Goal: Transaction & Acquisition: Purchase product/service

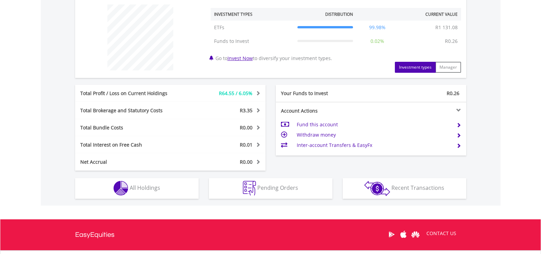
scroll to position [274, 0]
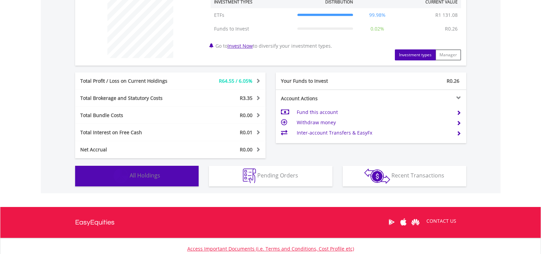
click at [163, 176] on button "Holdings All Holdings" at bounding box center [136, 176] width 123 height 21
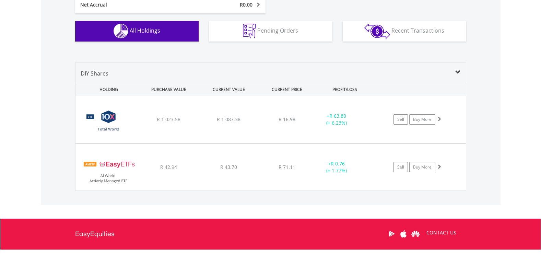
scroll to position [414, 0]
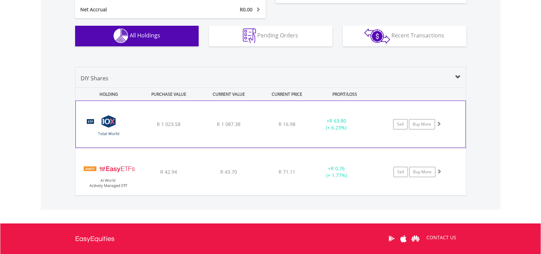
click at [110, 126] on img at bounding box center [108, 127] width 59 height 36
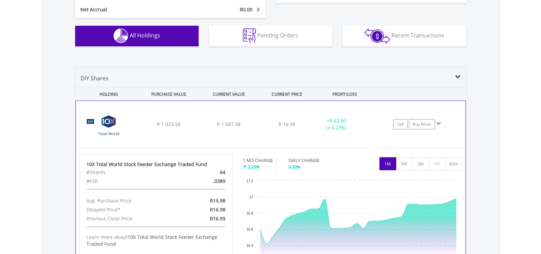
scroll to position [448, 0]
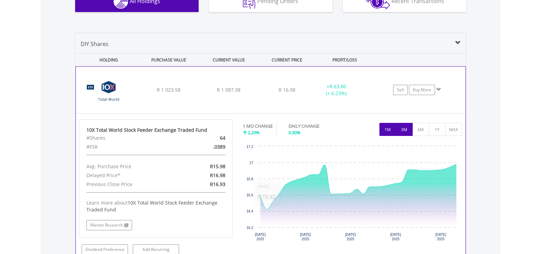
click at [410, 129] on button "3M" at bounding box center [404, 129] width 17 height 13
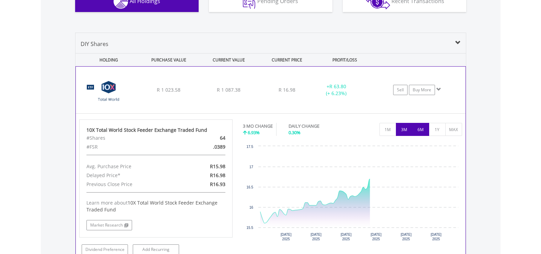
click at [420, 130] on button "6M" at bounding box center [420, 129] width 17 height 13
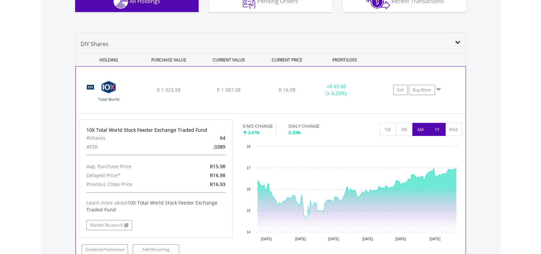
click at [441, 126] on button "1Y" at bounding box center [436, 129] width 17 height 13
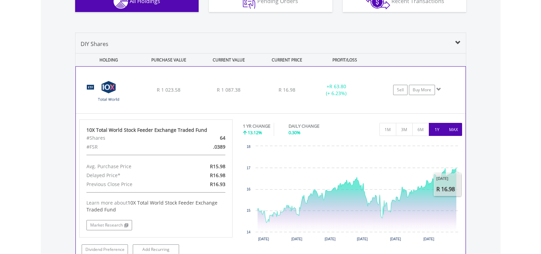
click at [457, 132] on button "MAX" at bounding box center [453, 129] width 17 height 13
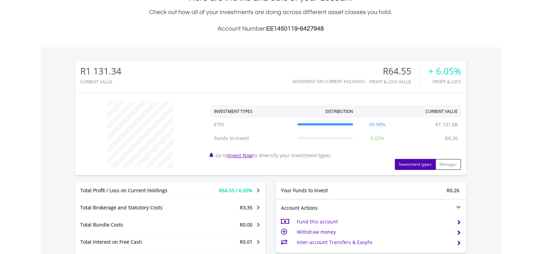
scroll to position [184, 0]
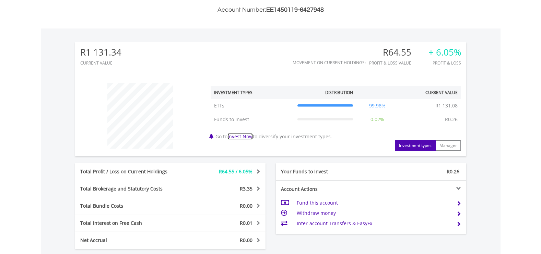
click at [241, 138] on link "Invest Now" at bounding box center [239, 136] width 25 height 7
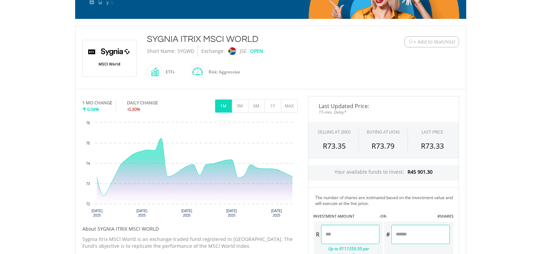
scroll to position [171, 0]
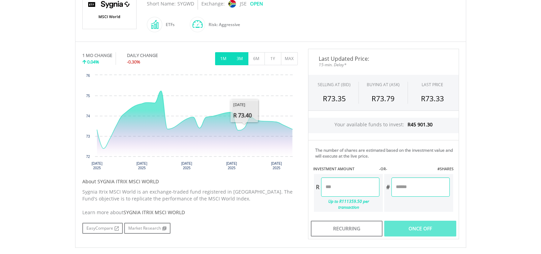
click at [242, 58] on button "3M" at bounding box center [239, 58] width 17 height 13
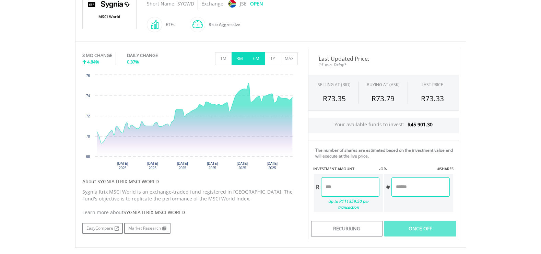
click at [258, 60] on button "6M" at bounding box center [256, 58] width 17 height 13
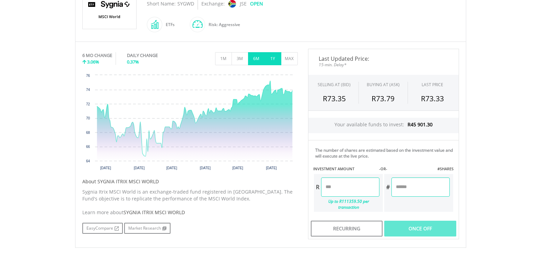
click at [273, 58] on button "1Y" at bounding box center [272, 58] width 17 height 13
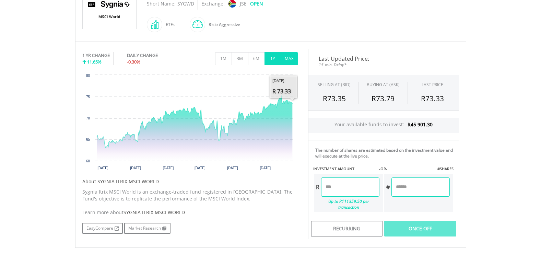
click at [289, 58] on button "MAX" at bounding box center [289, 58] width 17 height 13
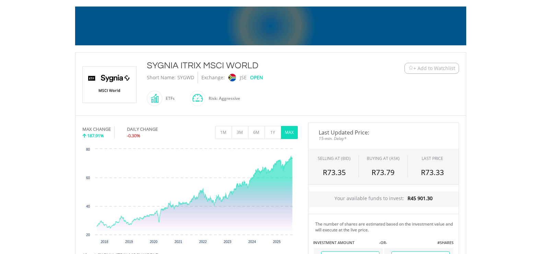
scroll to position [113, 0]
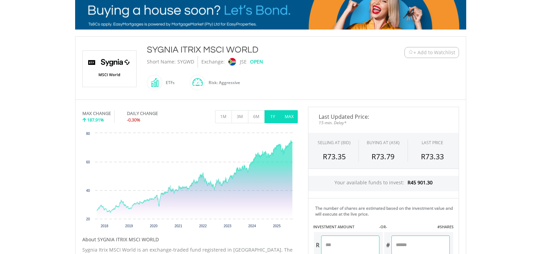
click at [276, 116] on button "1Y" at bounding box center [272, 116] width 17 height 13
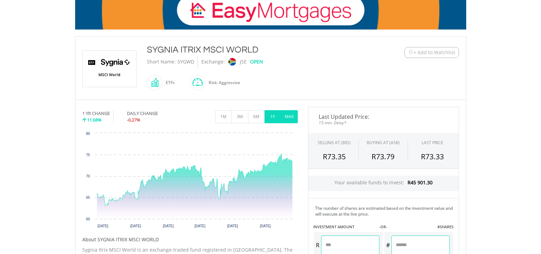
click at [294, 119] on button "MAX" at bounding box center [289, 116] width 17 height 13
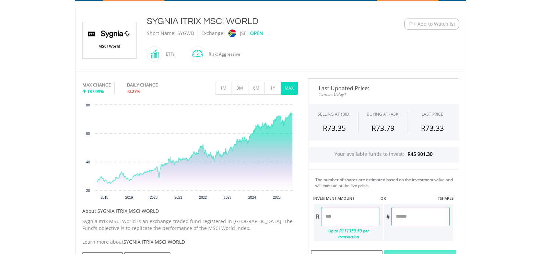
scroll to position [182, 0]
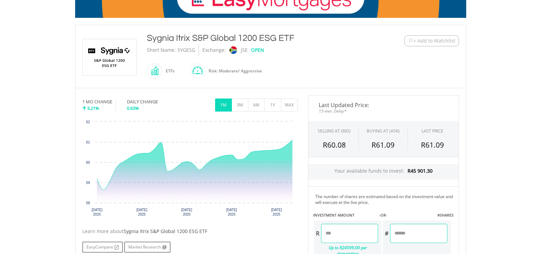
scroll to position [137, 0]
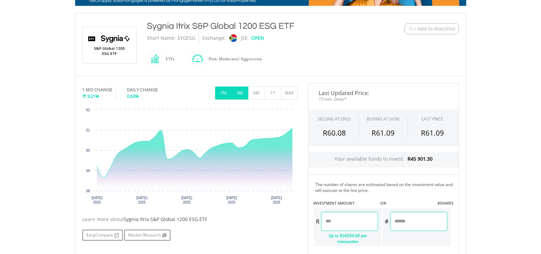
click at [241, 95] on button "3M" at bounding box center [239, 92] width 17 height 13
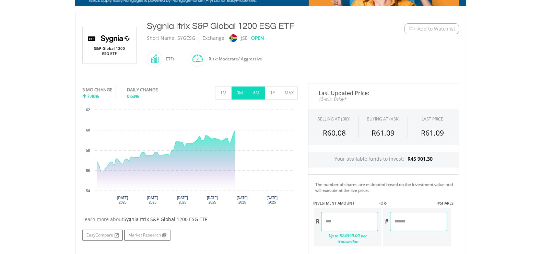
click at [258, 95] on button "6M" at bounding box center [256, 92] width 17 height 13
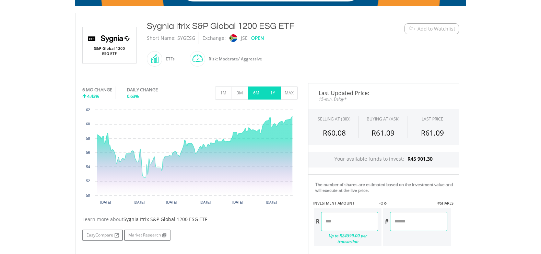
click at [275, 95] on button "1Y" at bounding box center [272, 92] width 17 height 13
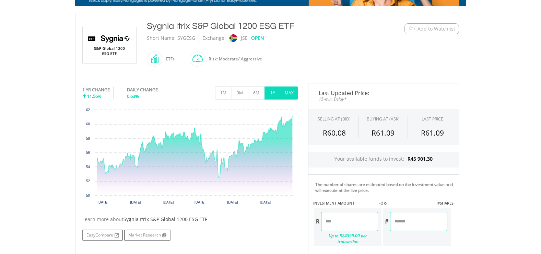
click at [292, 95] on button "MAX" at bounding box center [289, 92] width 17 height 13
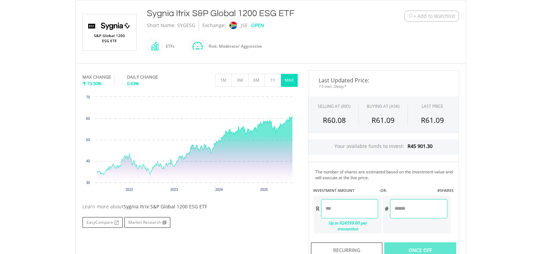
scroll to position [103, 0]
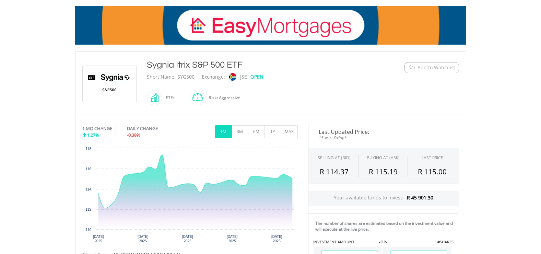
scroll to position [103, 0]
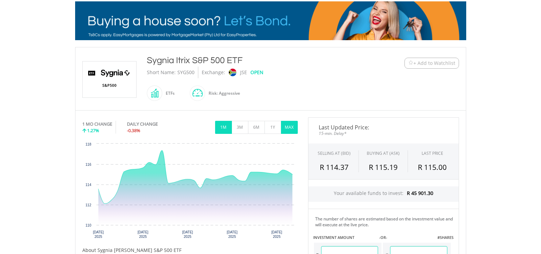
click at [291, 131] on button "MAX" at bounding box center [289, 127] width 17 height 13
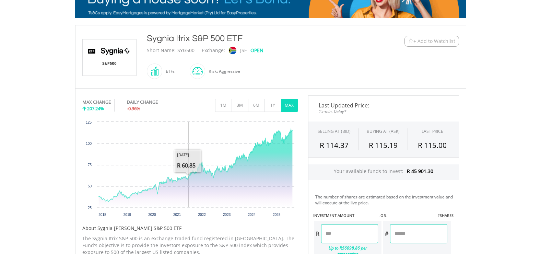
scroll to position [137, 0]
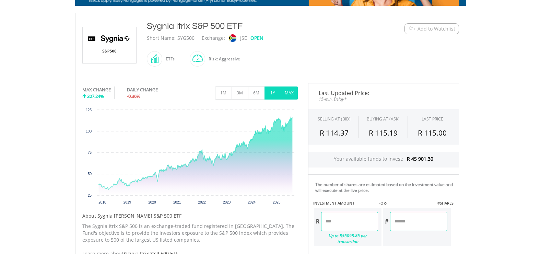
click at [271, 90] on button "1Y" at bounding box center [272, 92] width 17 height 13
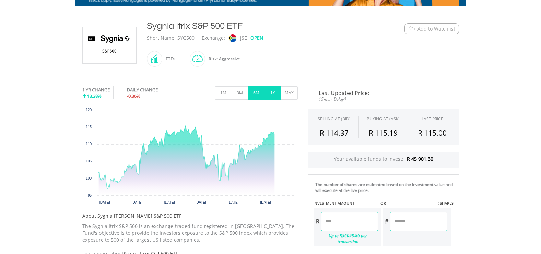
click at [256, 93] on button "6M" at bounding box center [256, 92] width 17 height 13
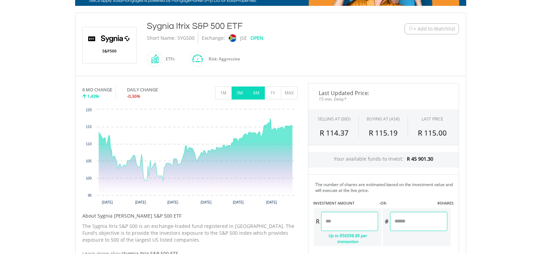
click at [237, 95] on button "3M" at bounding box center [239, 92] width 17 height 13
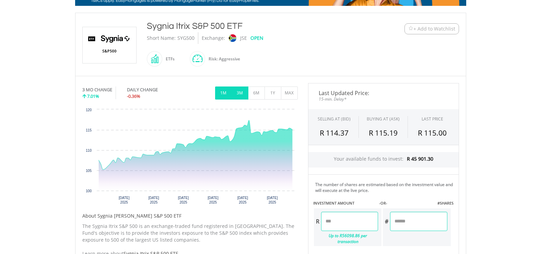
click at [223, 95] on button "1M" at bounding box center [223, 92] width 17 height 13
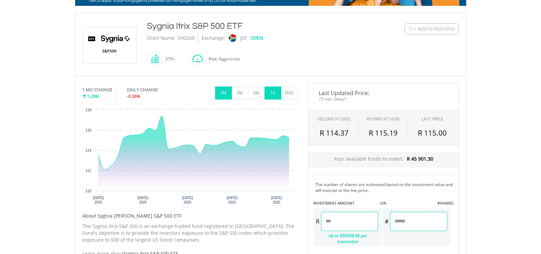
click at [272, 95] on button "1Y" at bounding box center [272, 92] width 17 height 13
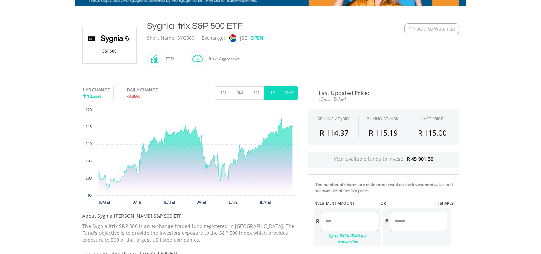
click at [287, 92] on button "MAX" at bounding box center [289, 92] width 17 height 13
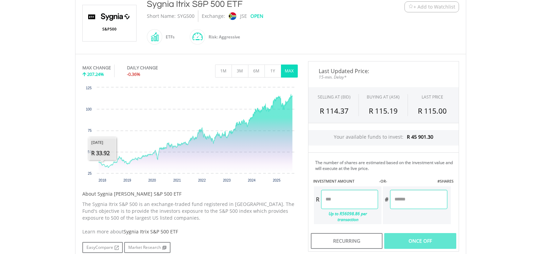
scroll to position [171, 0]
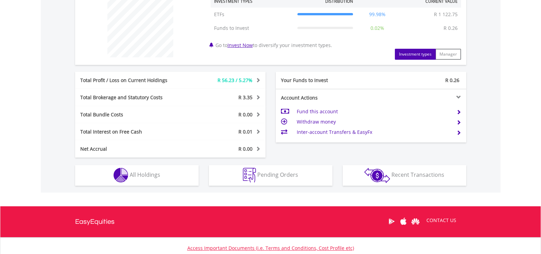
scroll to position [308, 0]
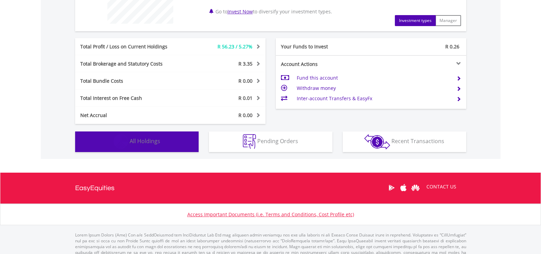
click at [152, 140] on span "All Holdings" at bounding box center [145, 141] width 31 height 8
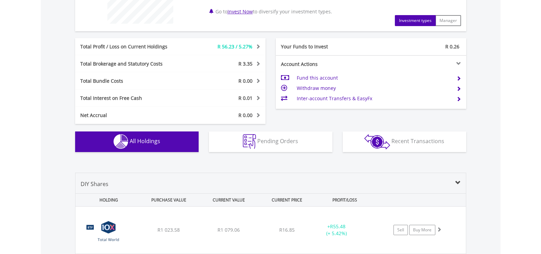
scroll to position [481, 0]
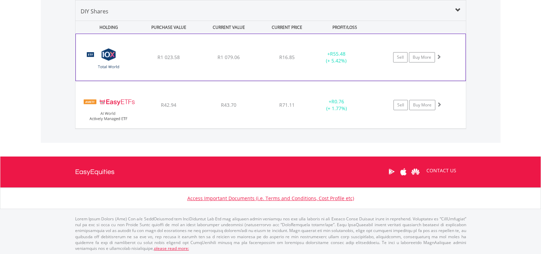
click at [110, 61] on img at bounding box center [108, 61] width 59 height 36
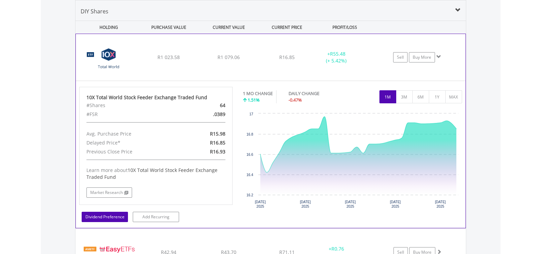
click at [113, 218] on link "Dividend Preference" at bounding box center [105, 216] width 46 height 10
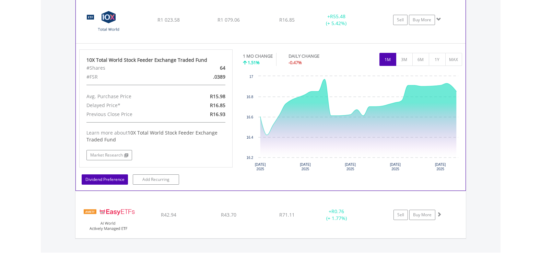
scroll to position [549, 0]
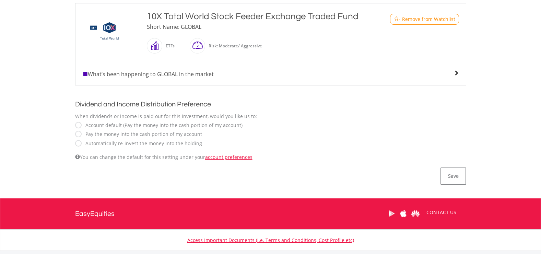
scroll to position [171, 0]
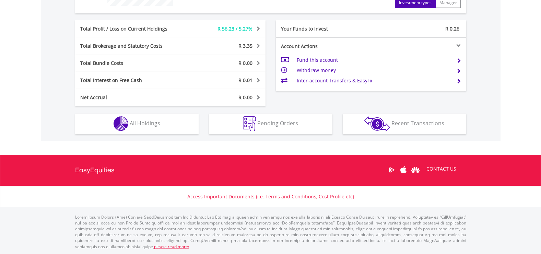
scroll to position [66, 130]
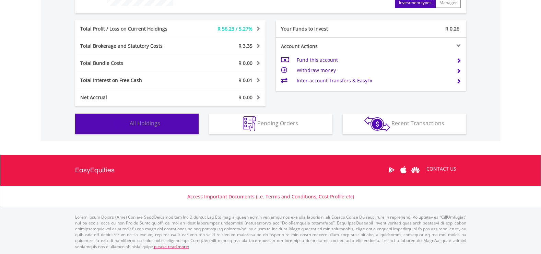
click at [149, 120] on span "All Holdings" at bounding box center [145, 123] width 31 height 8
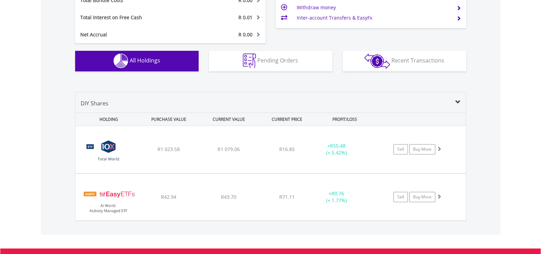
scroll to position [471, 0]
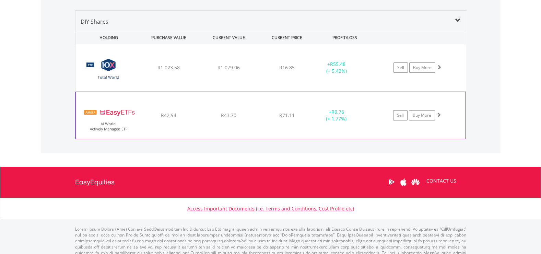
click at [120, 113] on img at bounding box center [108, 118] width 59 height 36
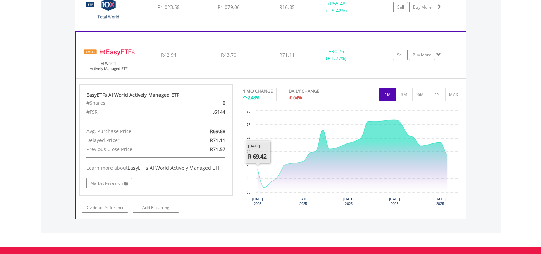
scroll to position [539, 0]
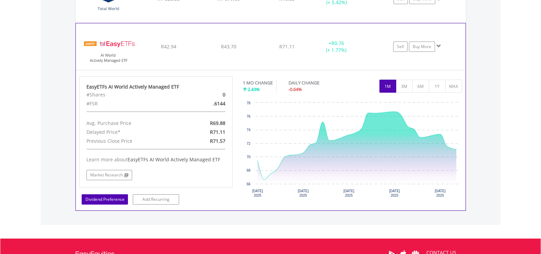
click at [102, 197] on link "Dividend Preference" at bounding box center [105, 199] width 46 height 10
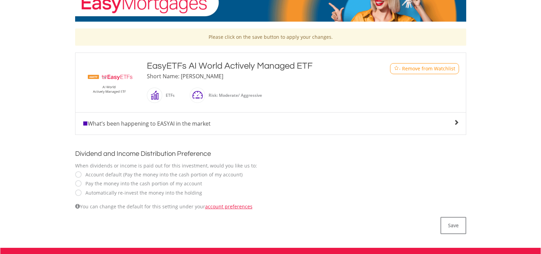
scroll to position [34, 0]
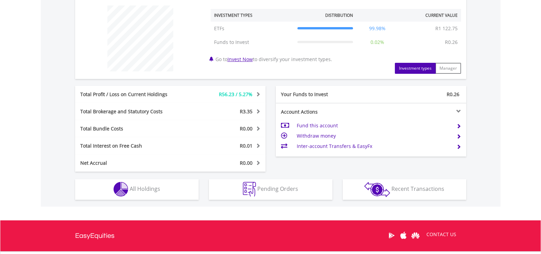
scroll to position [326, 0]
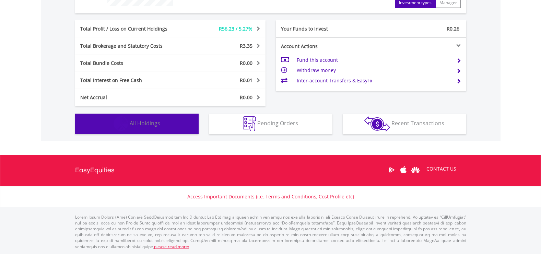
click at [161, 122] on button "Holdings All Holdings" at bounding box center [136, 123] width 123 height 21
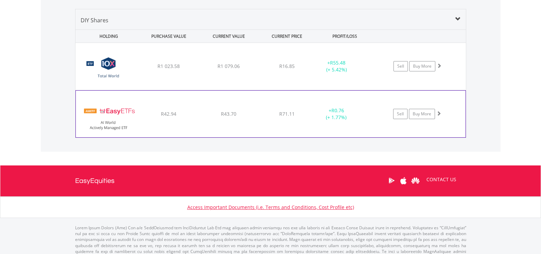
scroll to position [481, 0]
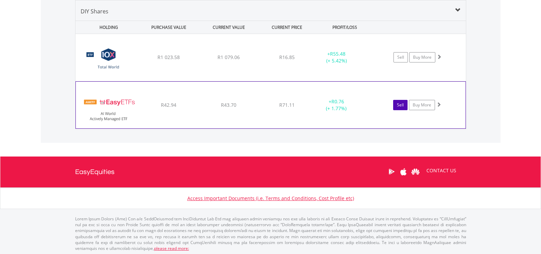
click at [400, 105] on link "Sell" at bounding box center [400, 105] width 14 height 10
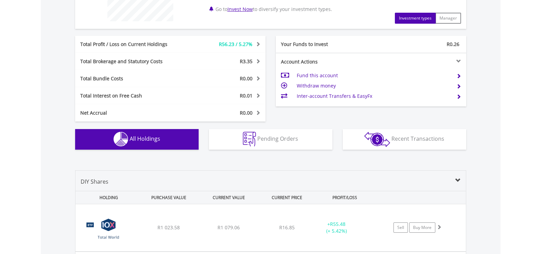
scroll to position [275, 0]
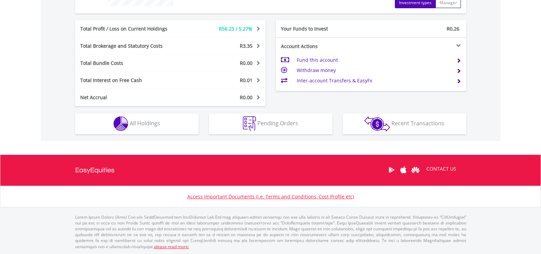
scroll to position [66, 130]
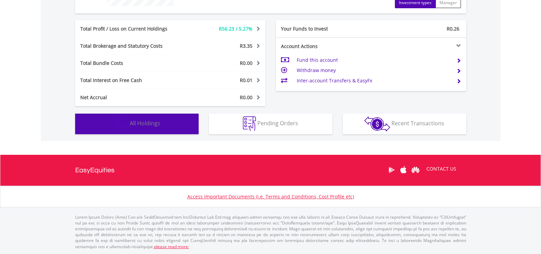
click at [123, 123] on img "button" at bounding box center [120, 123] width 15 height 15
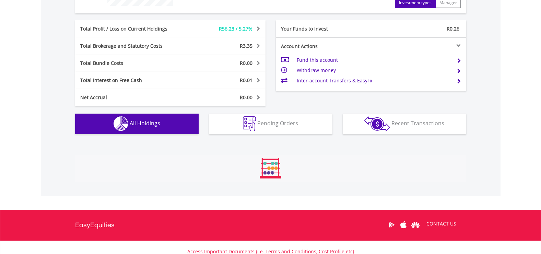
scroll to position [481, 0]
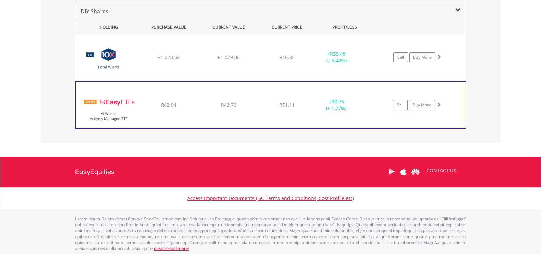
click at [201, 81] on div "﻿ EasyETFs AI World Actively Managed ETF R42.94 R43.70 R71.11 + R0.76 (+ 1.77%)…" at bounding box center [270, 57] width 390 height 47
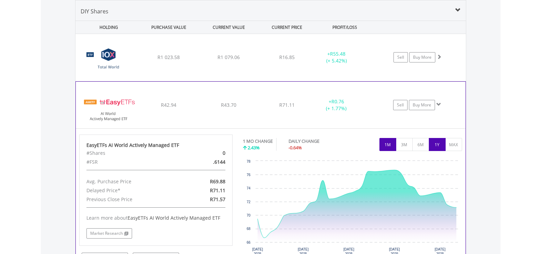
click at [439, 144] on button "1Y" at bounding box center [436, 144] width 17 height 13
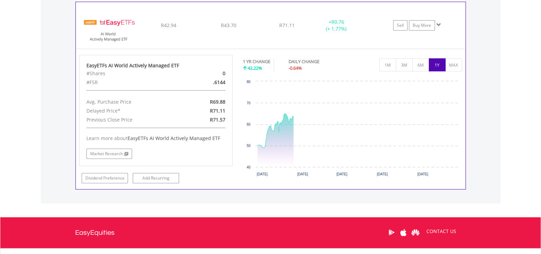
scroll to position [515, 0]
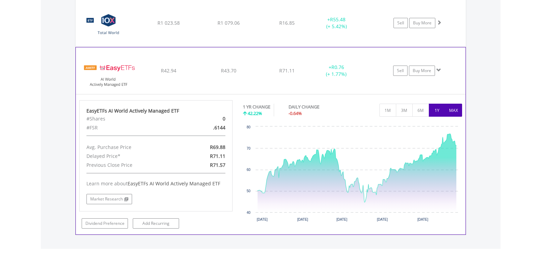
click at [454, 109] on button "MAX" at bounding box center [453, 110] width 17 height 13
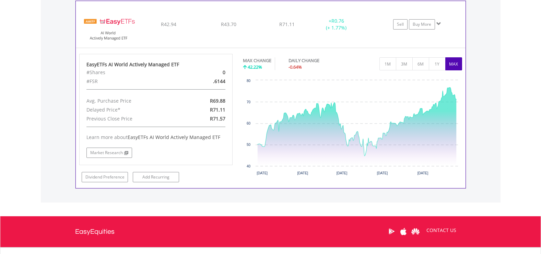
scroll to position [549, 0]
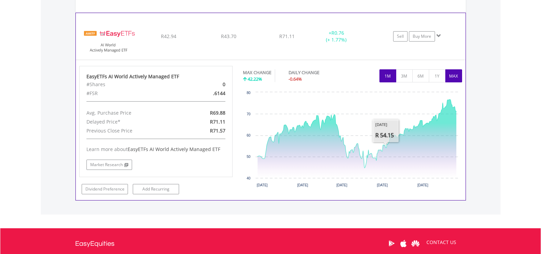
click at [390, 78] on button "1M" at bounding box center [387, 75] width 17 height 13
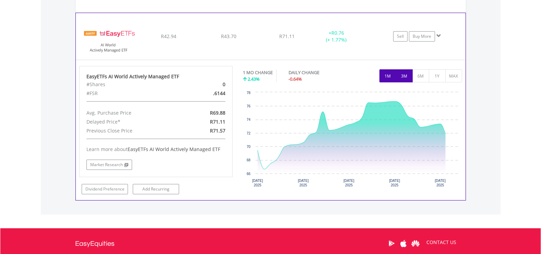
click at [405, 78] on button "3M" at bounding box center [404, 75] width 17 height 13
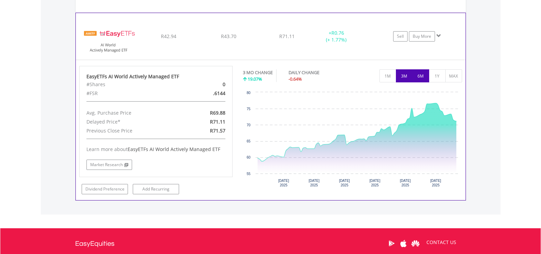
click at [423, 75] on button "6M" at bounding box center [420, 75] width 17 height 13
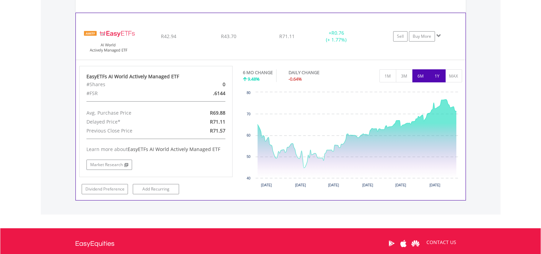
click at [437, 76] on button "1Y" at bounding box center [436, 75] width 17 height 13
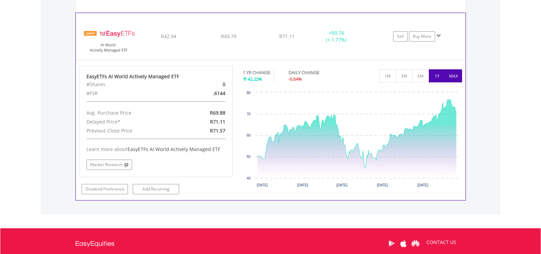
click at [449, 75] on button "MAX" at bounding box center [453, 75] width 17 height 13
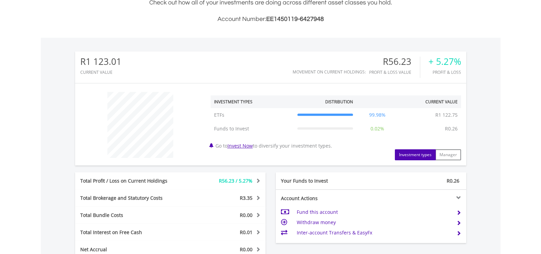
scroll to position [172, 0]
